Goal: Find specific page/section: Find specific page/section

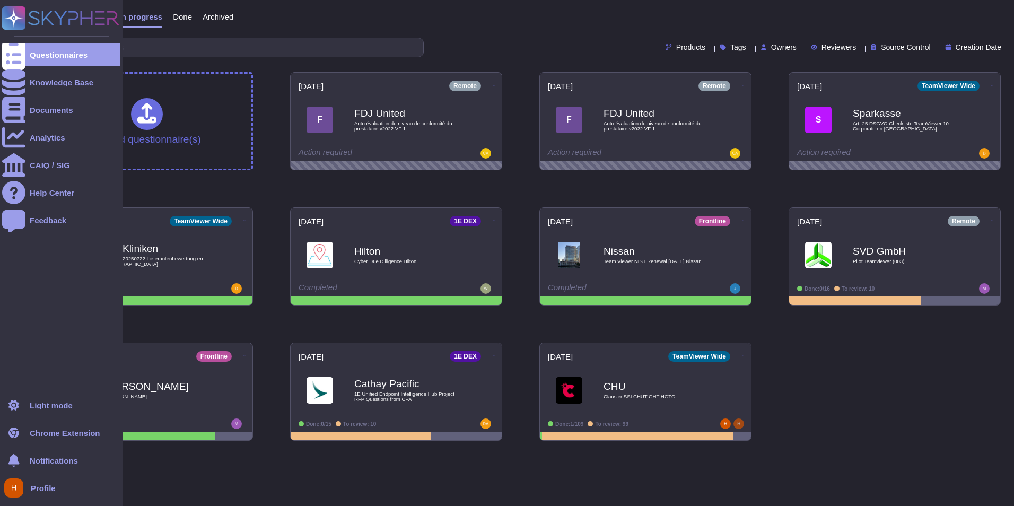
click at [40, 486] on span "Profile" at bounding box center [43, 488] width 25 height 8
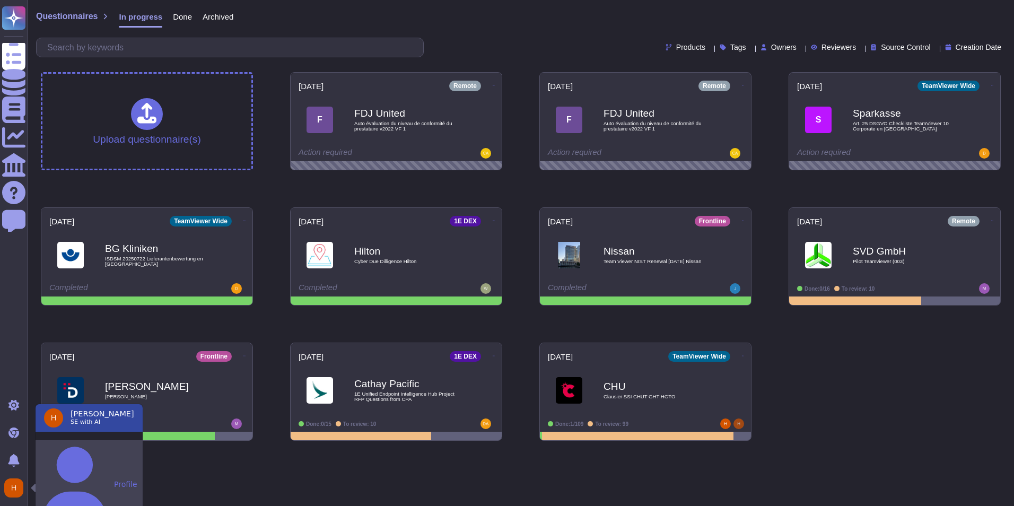
click at [80, 444] on button "Profile" at bounding box center [89, 484] width 107 height 88
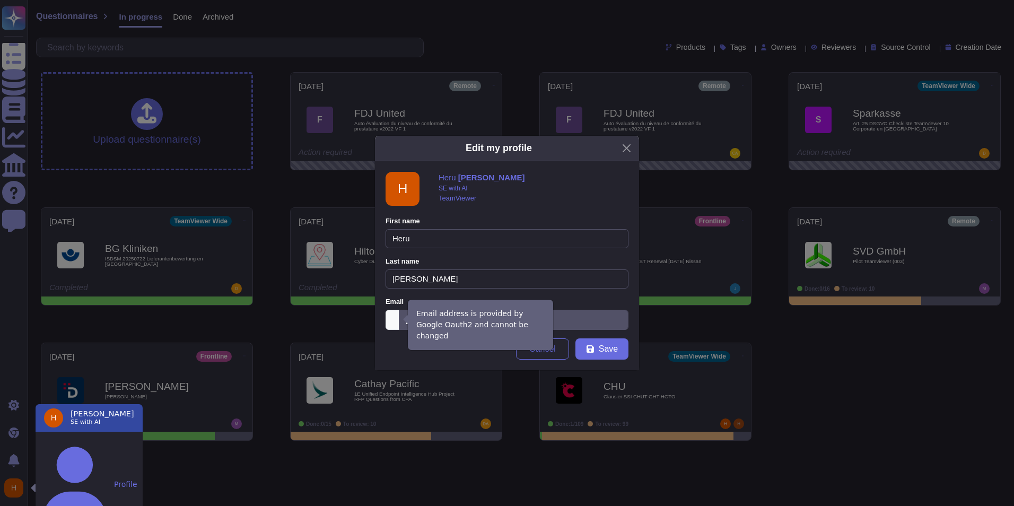
click at [397, 320] on icon at bounding box center [527, 455] width 271 height 271
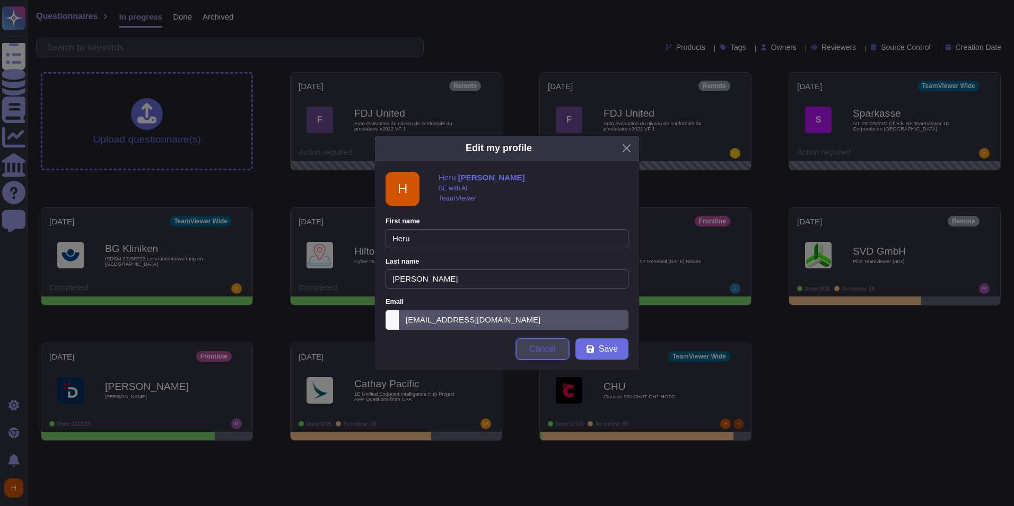
click at [531, 348] on span "Cancel" at bounding box center [542, 349] width 27 height 8
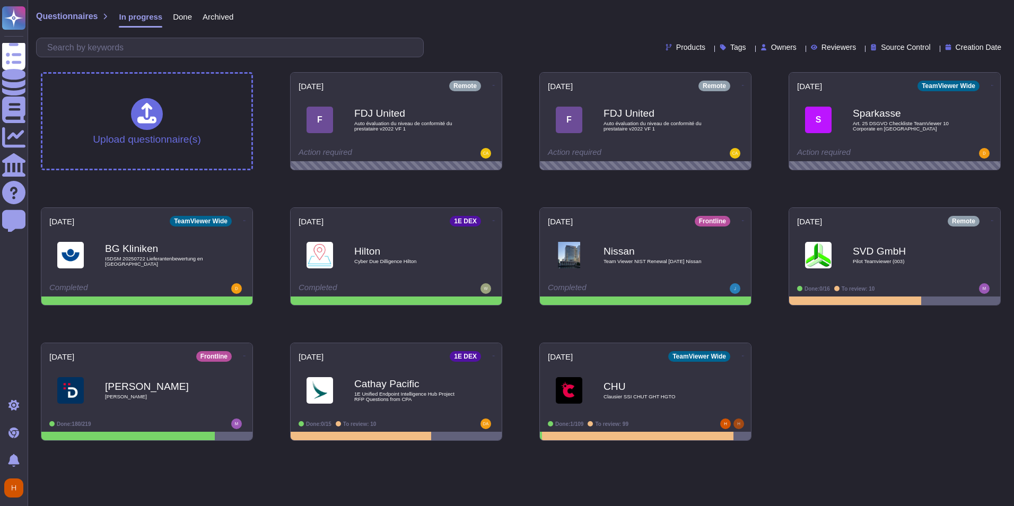
click at [771, 47] on span "Owners" at bounding box center [783, 46] width 25 height 7
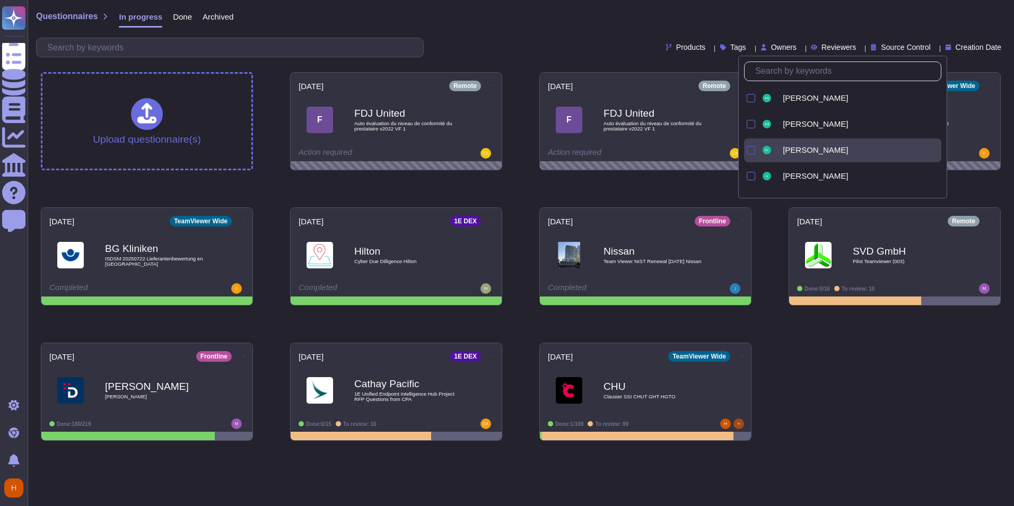
click at [751, 148] on div at bounding box center [751, 150] width 8 height 8
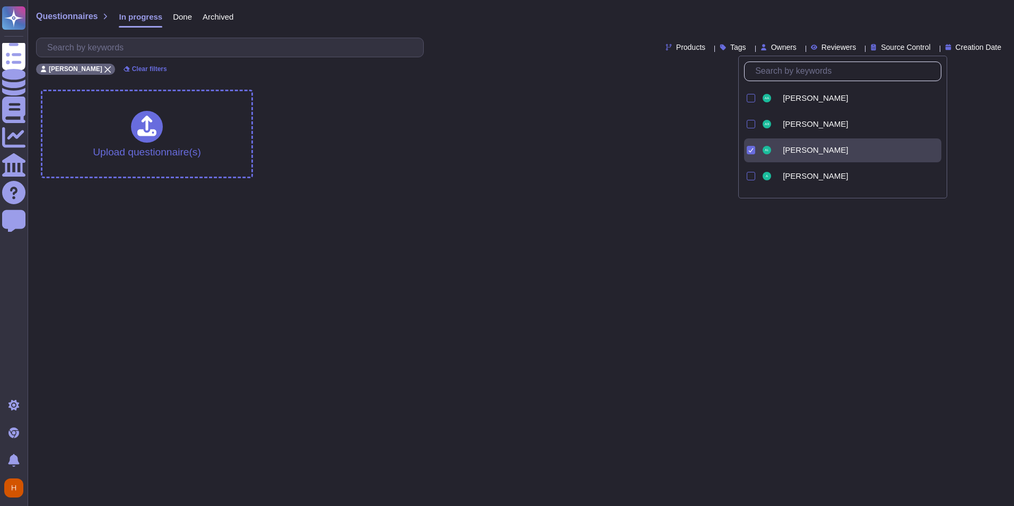
click at [751, 148] on icon at bounding box center [750, 149] width 5 height 5
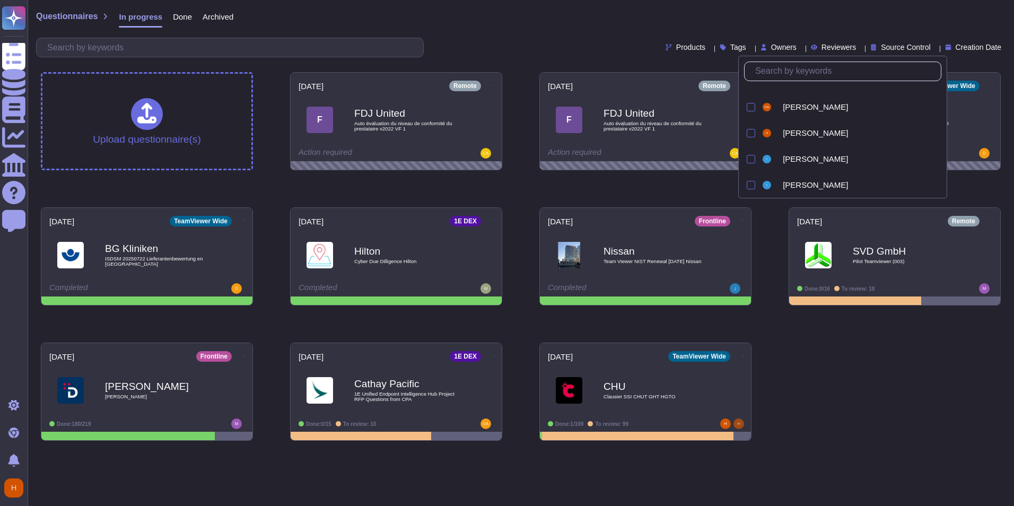
scroll to position [1060, 0]
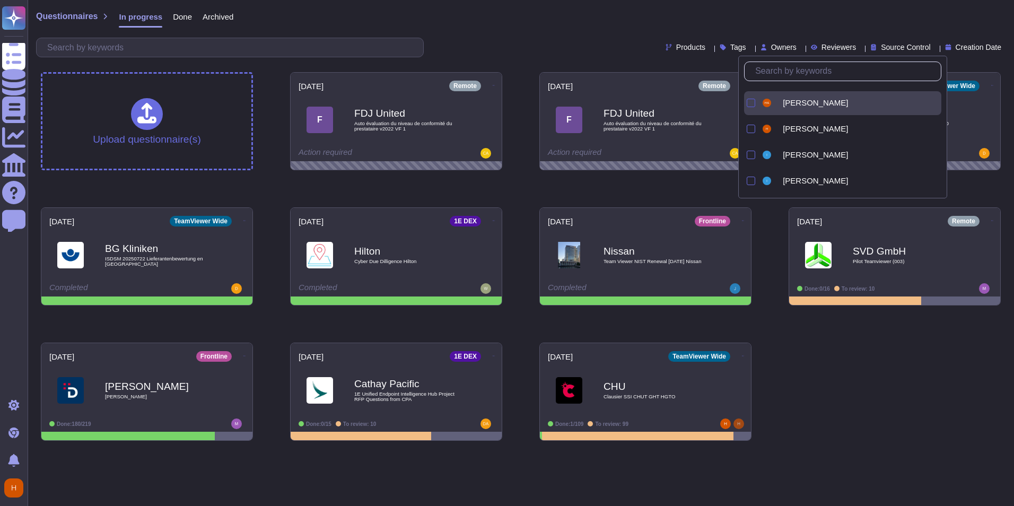
click at [752, 102] on div at bounding box center [751, 103] width 8 height 8
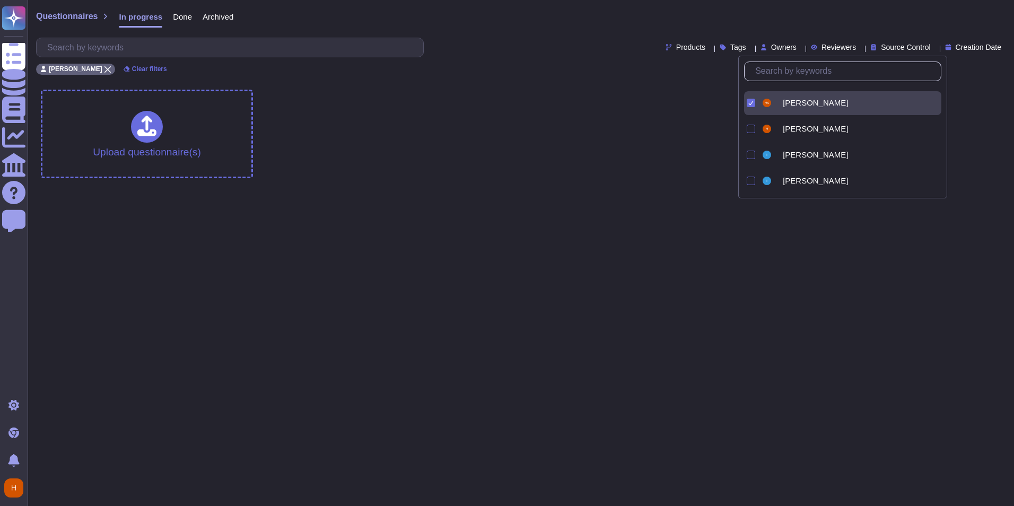
click at [752, 102] on icon at bounding box center [750, 102] width 5 height 5
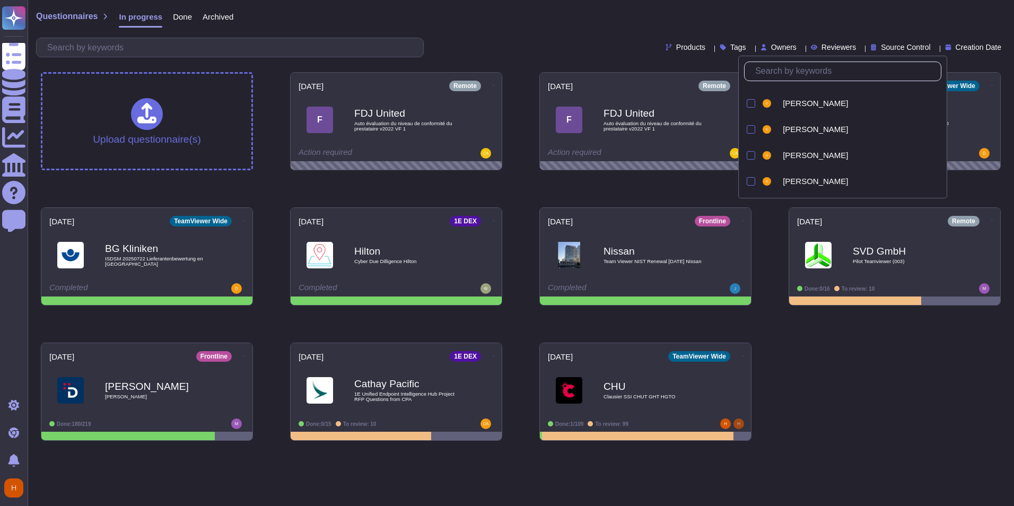
scroll to position [530, 0]
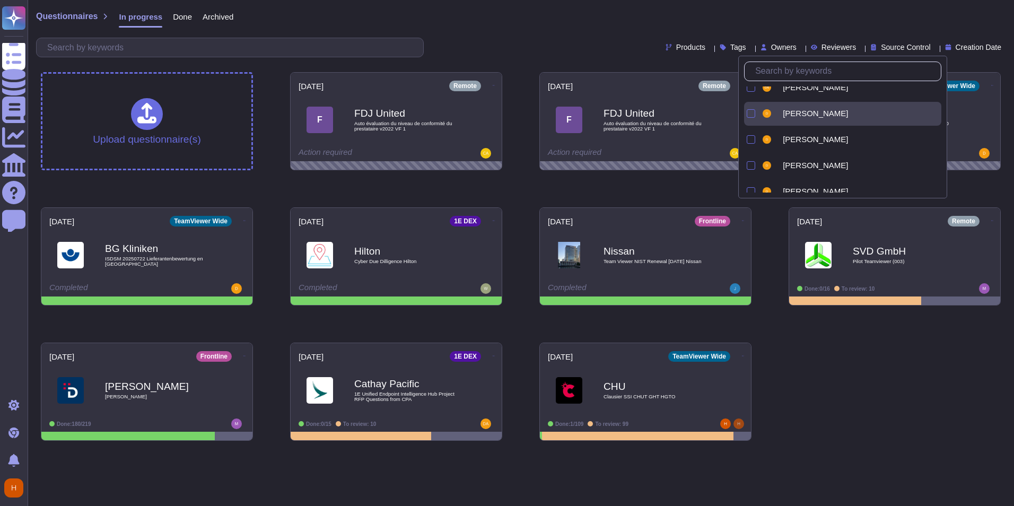
click at [750, 118] on div at bounding box center [749, 114] width 11 height 24
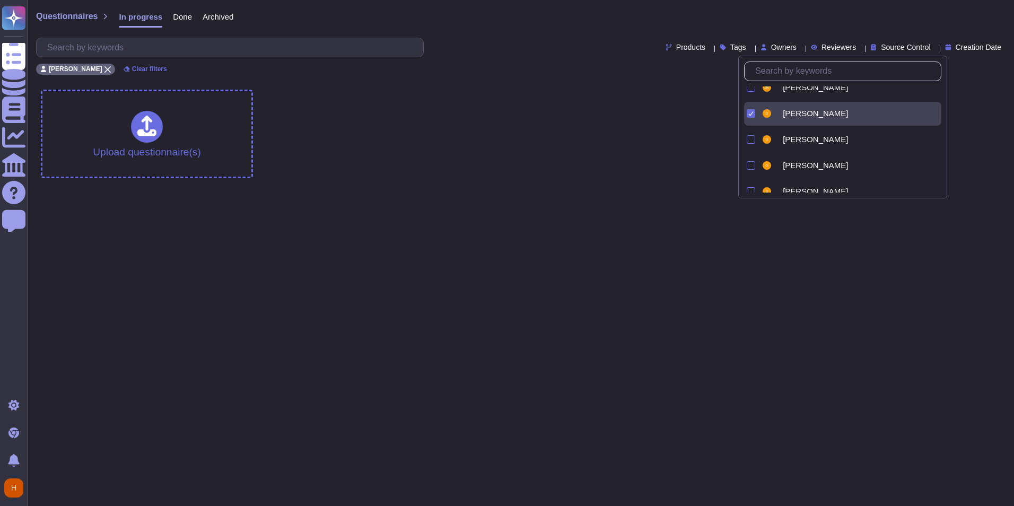
click at [750, 118] on div at bounding box center [749, 114] width 11 height 24
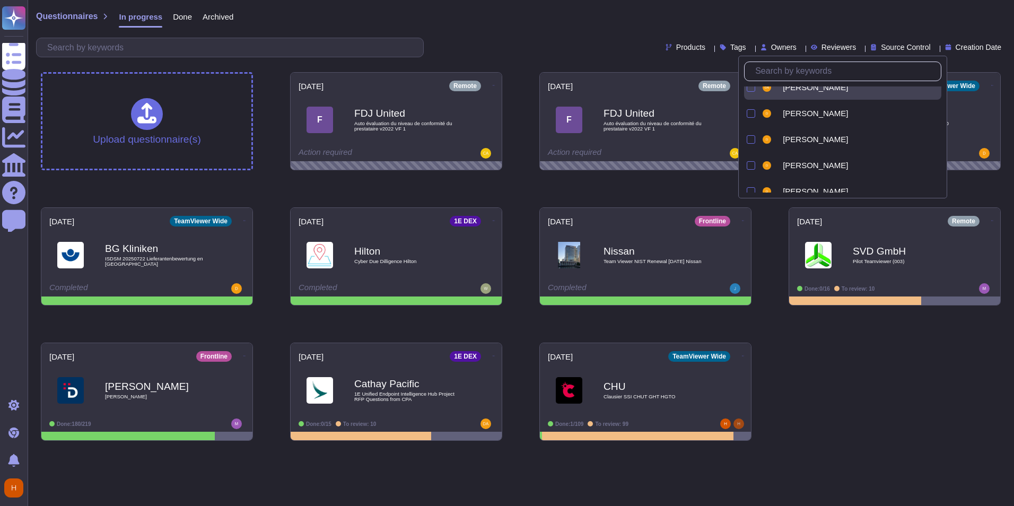
click at [756, 86] on div "[PERSON_NAME]" at bounding box center [842, 88] width 197 height 24
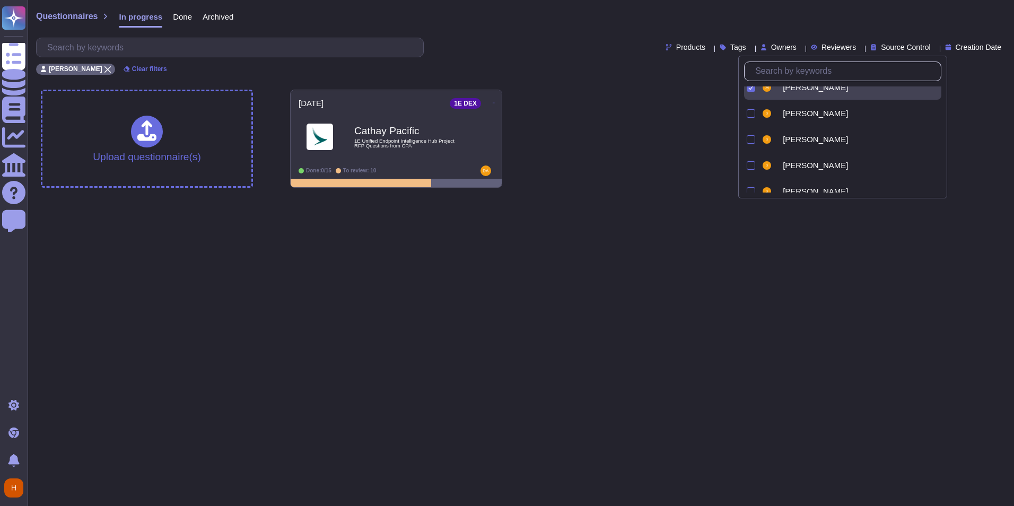
click at [756, 86] on div "[PERSON_NAME]" at bounding box center [842, 88] width 197 height 24
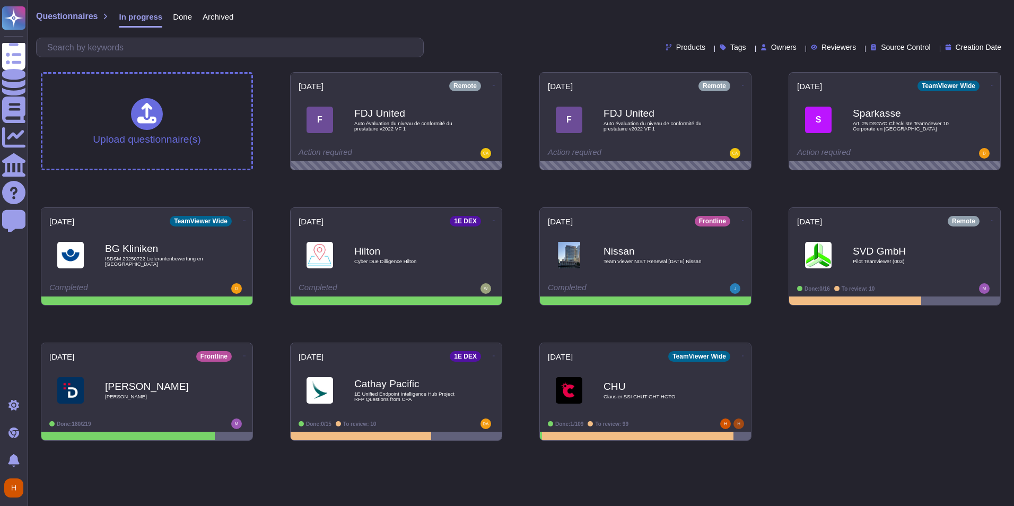
click at [771, 280] on div "Upload questionnaire(s) [DATE] Remote F FDJ United Auto évaluation du niveau d…" at bounding box center [520, 256] width 977 height 385
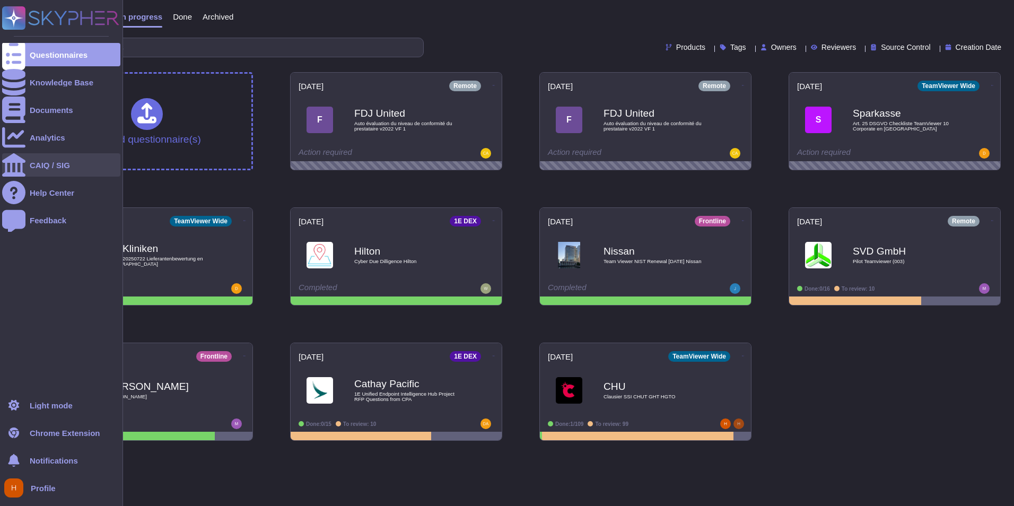
click at [77, 170] on div "CAIQ / SIG" at bounding box center [61, 164] width 118 height 23
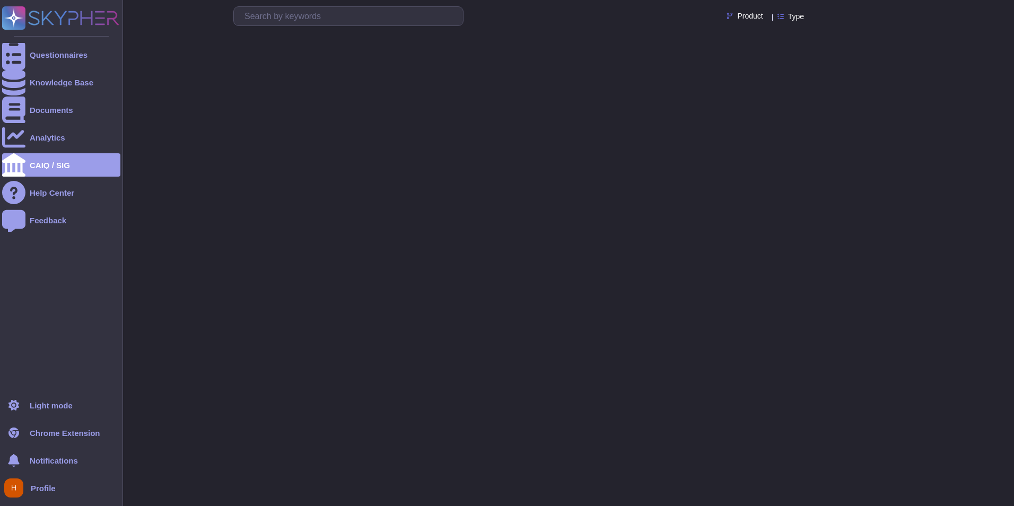
click at [37, 458] on span "Notifications" at bounding box center [54, 461] width 48 height 8
click at [10, 465] on icon at bounding box center [13, 459] width 15 height 15
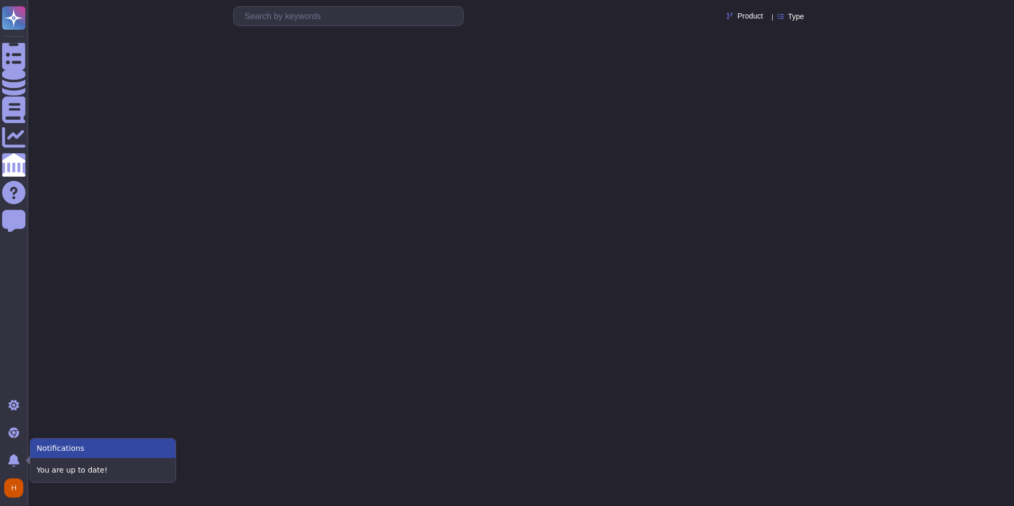
click at [204, 56] on div "Product Type" at bounding box center [521, 56] width 986 height 113
